Goal: Task Accomplishment & Management: Use online tool/utility

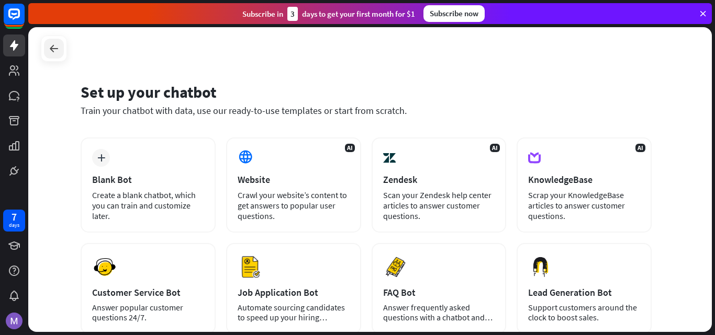
click at [52, 54] on icon at bounding box center [54, 48] width 13 height 13
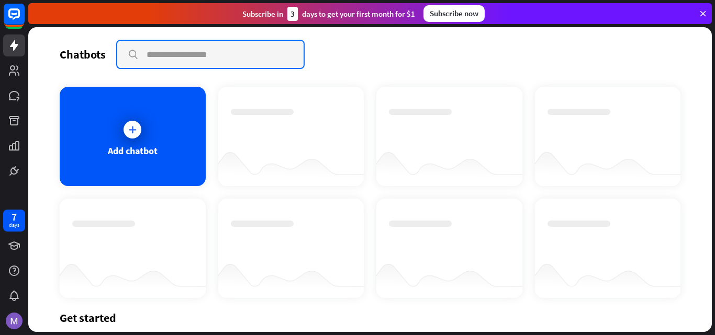
click at [149, 57] on input "text" at bounding box center [210, 54] width 186 height 27
type input "**********"
click at [130, 53] on input "**********" at bounding box center [210, 54] width 186 height 27
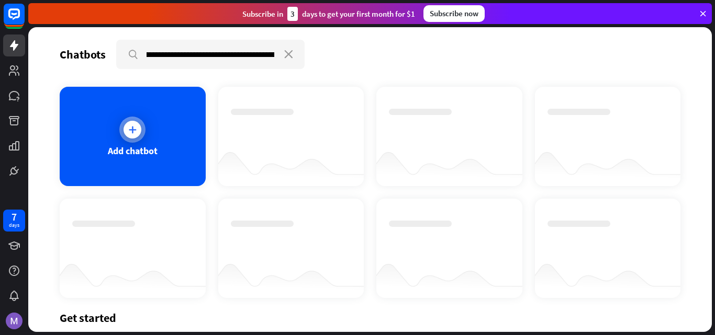
scroll to position [0, 0]
click at [128, 125] on icon at bounding box center [132, 130] width 10 height 10
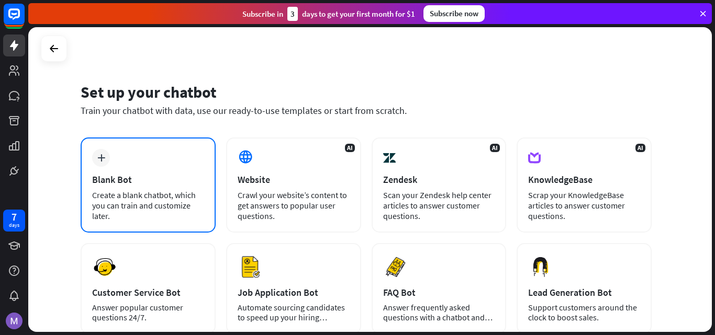
click at [130, 188] on div "plus Blank Bot Create a blank chatbot, which you can train and customize later." at bounding box center [148, 185] width 135 height 95
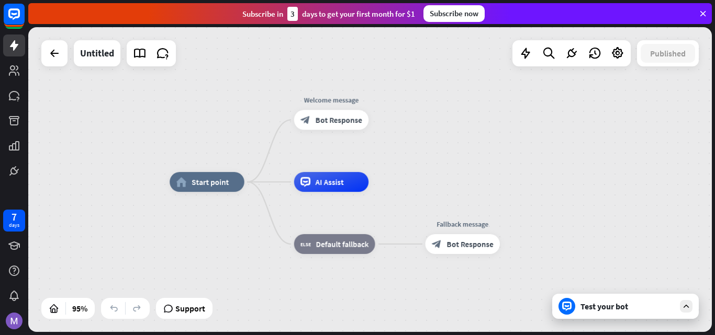
click at [685, 303] on icon at bounding box center [685, 306] width 9 height 9
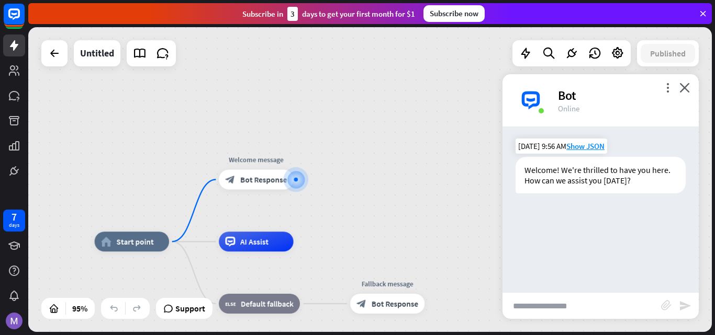
click at [560, 180] on div "Welcome! We're thrilled to have you here. How can we assist you [DATE]?" at bounding box center [601, 175] width 170 height 37
click at [684, 85] on icon "close" at bounding box center [684, 88] width 10 height 10
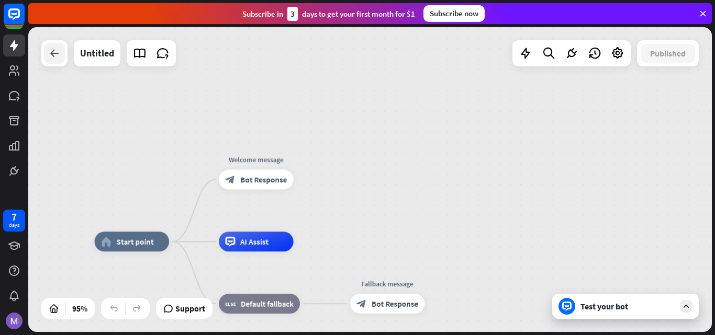
click at [49, 54] on icon at bounding box center [54, 53] width 13 height 13
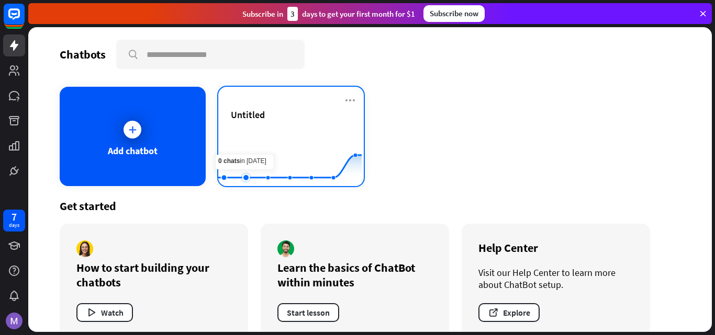
scroll to position [19, 0]
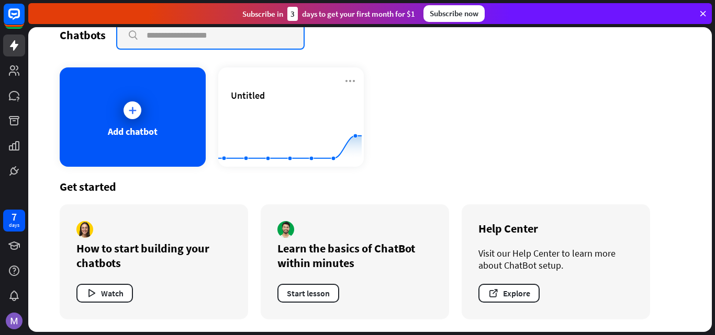
click at [165, 37] on input "text" at bounding box center [210, 34] width 186 height 27
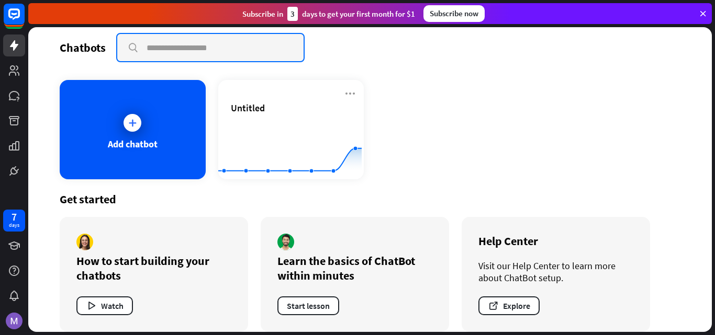
scroll to position [0, 0]
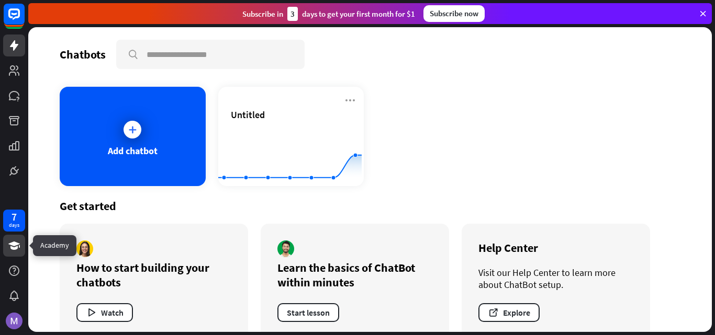
click at [16, 246] on icon at bounding box center [14, 246] width 13 height 13
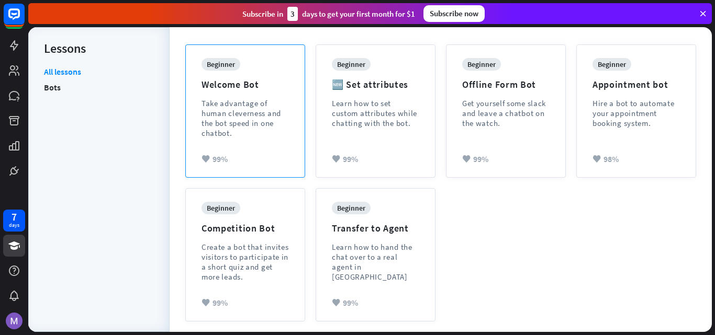
scroll to position [275, 0]
